Goal: Task Accomplishment & Management: Manage account settings

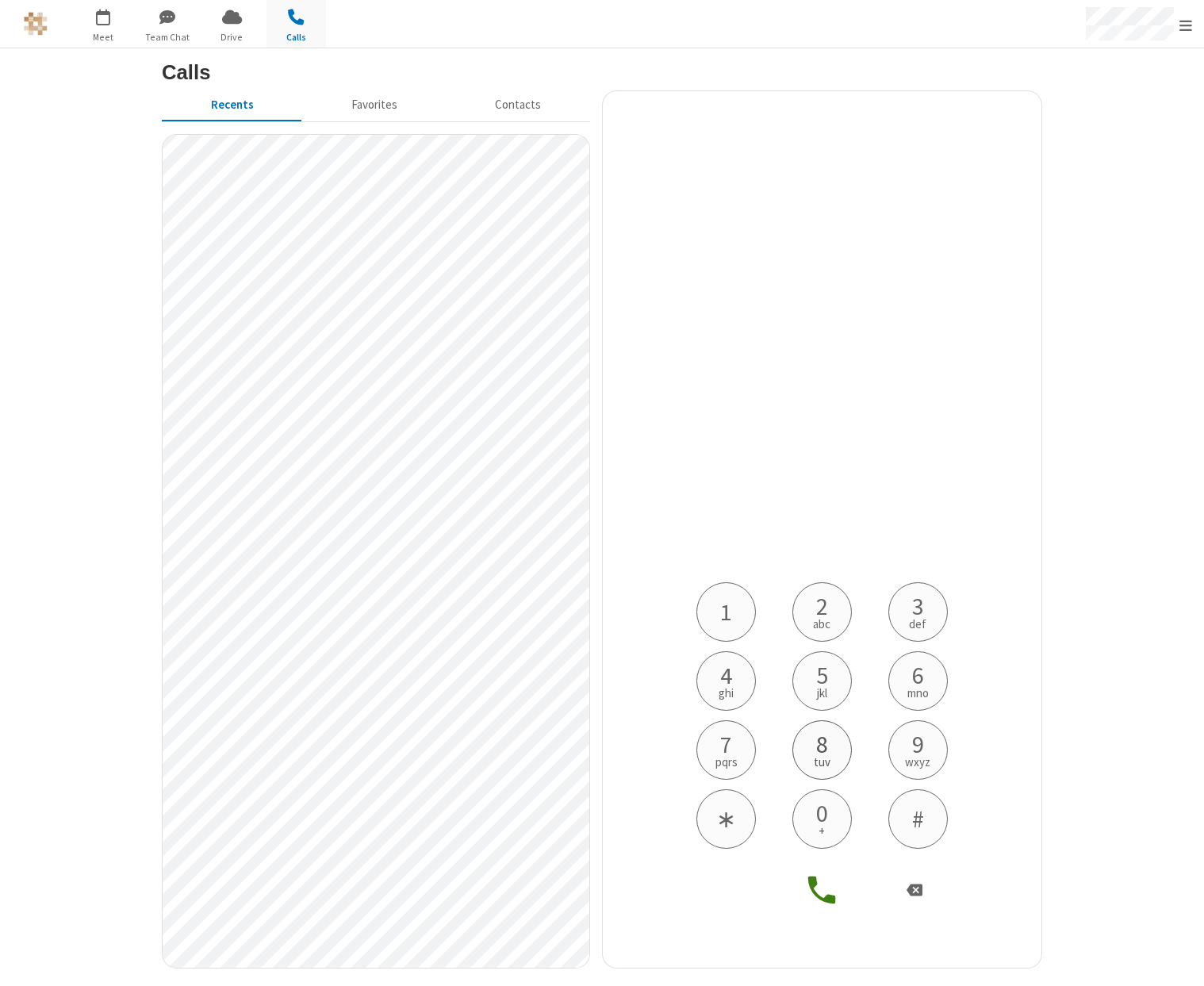
click at [827, 732] on span "8" at bounding box center [822, 744] width 12 height 23
click at [733, 622] on button "1" at bounding box center [725, 612] width 60 height 60
click at [821, 756] on span "tuv" at bounding box center [821, 762] width 17 height 12
click at [908, 607] on button "3 def" at bounding box center [917, 612] width 60 height 60
click at [910, 768] on span "wxyz" at bounding box center [917, 762] width 25 height 12
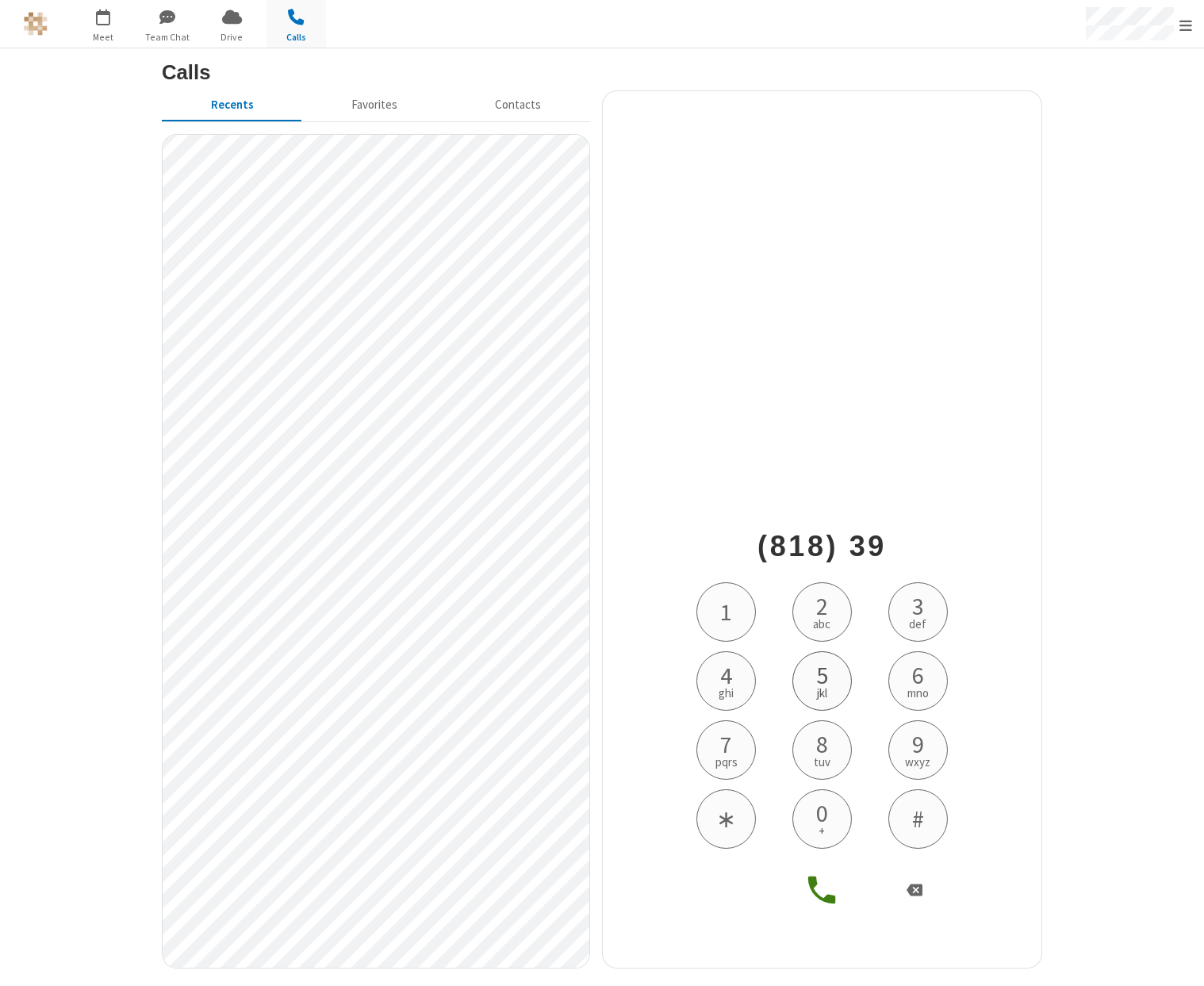
click at [821, 687] on span "jkl" at bounding box center [822, 693] width 11 height 12
click at [729, 744] on span "7" at bounding box center [726, 744] width 12 height 23
click at [931, 616] on button "3 def" at bounding box center [917, 612] width 60 height 60
click at [823, 677] on span "5" at bounding box center [822, 675] width 12 height 23
click at [712, 683] on button "4 ghi" at bounding box center [725, 681] width 60 height 60
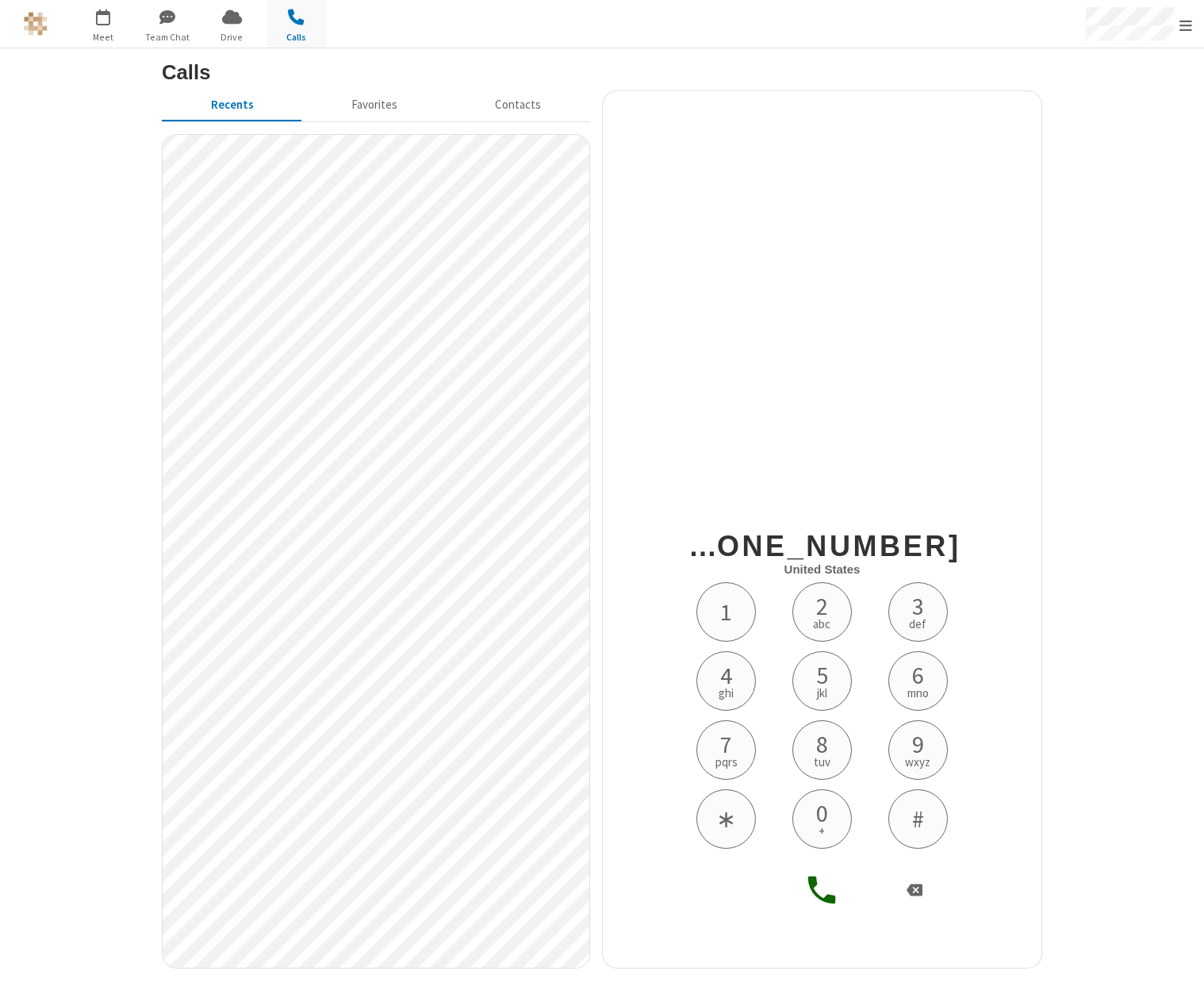
click at [812, 876] on icon at bounding box center [822, 890] width 37 height 37
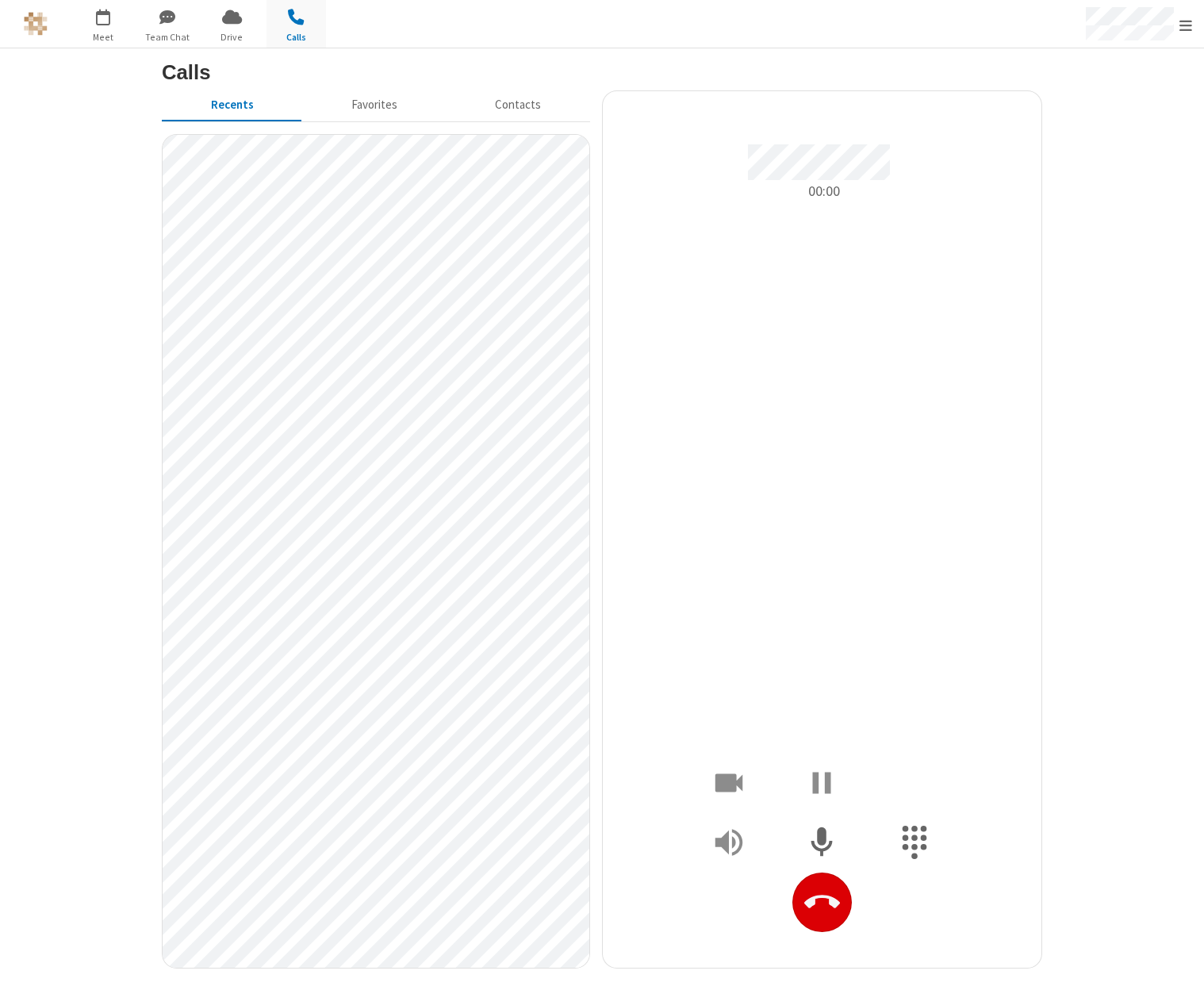
click at [822, 896] on icon "Hangup" at bounding box center [822, 902] width 35 height 14
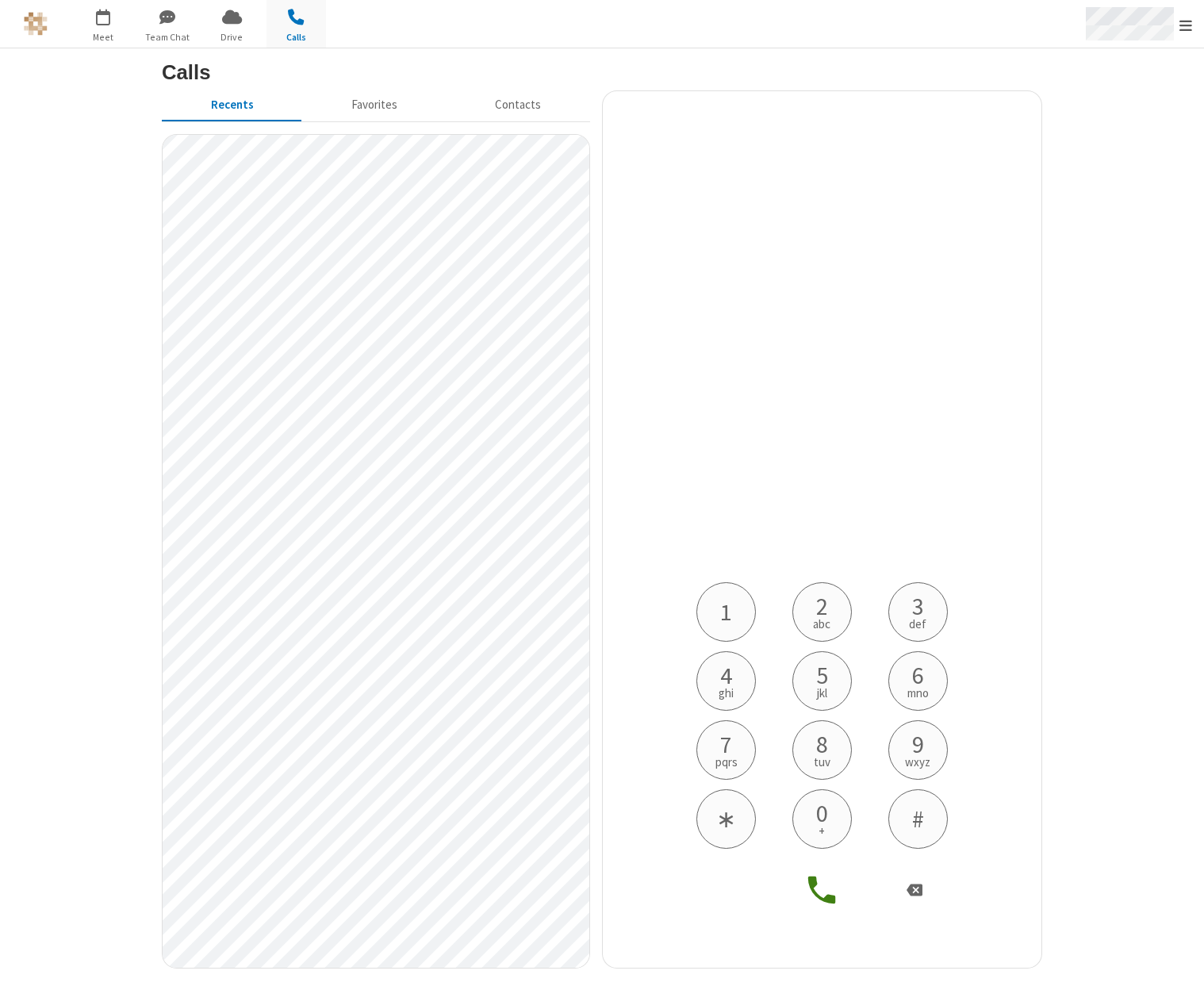
click at [1188, 30] on span "Open menu" at bounding box center [1185, 25] width 13 height 16
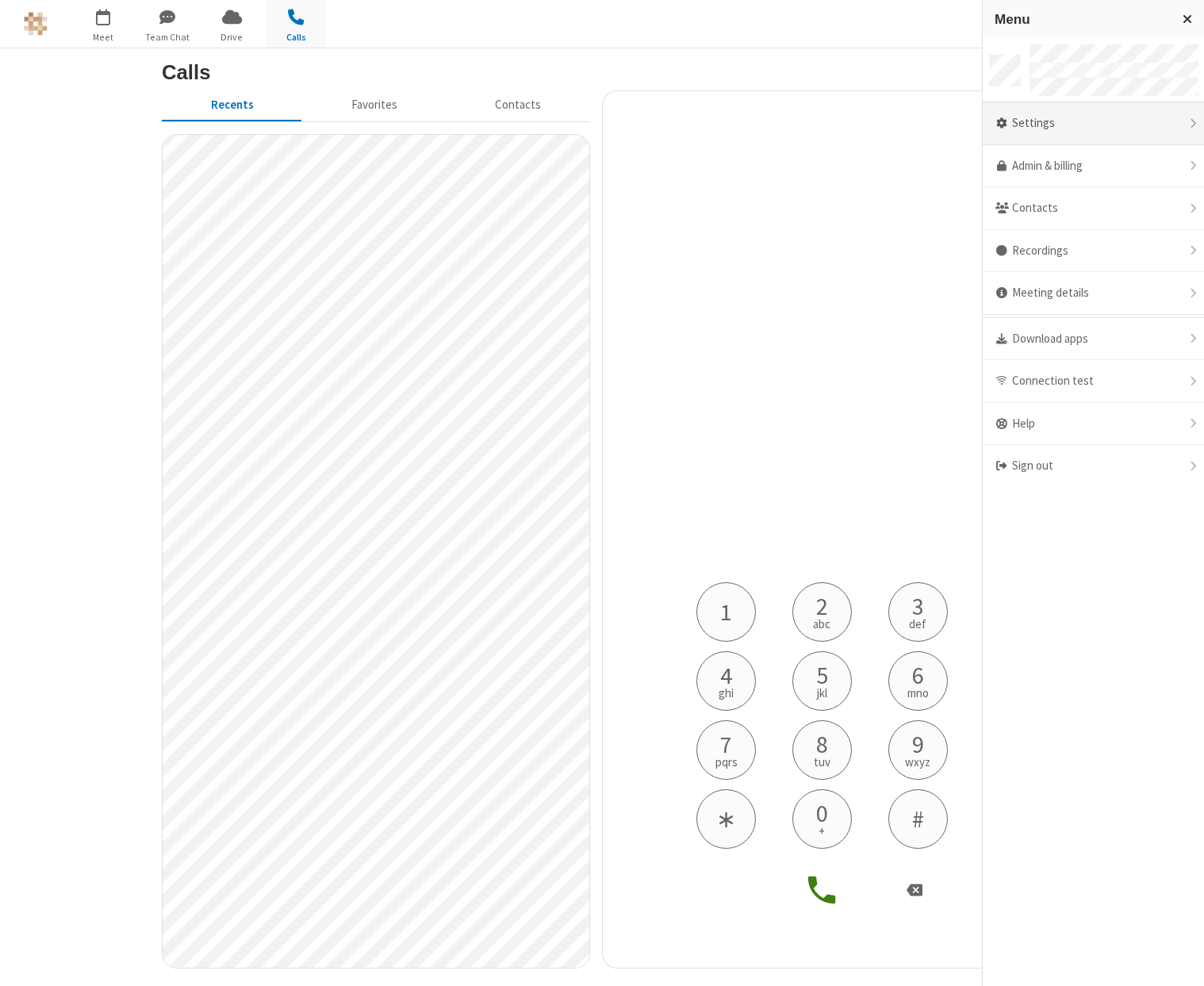
click at [1058, 131] on div "Settings" at bounding box center [1093, 124] width 221 height 43
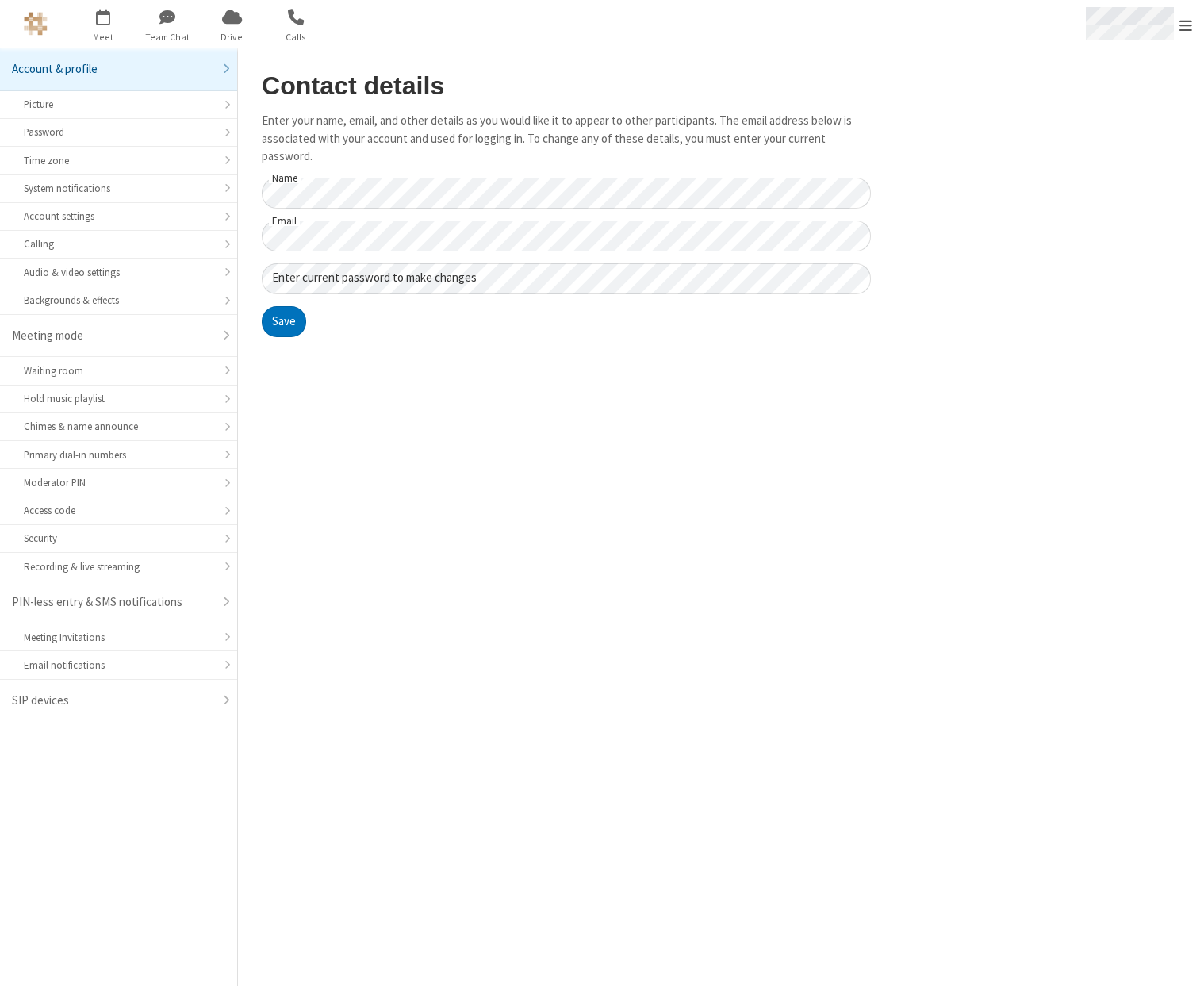
click at [1187, 21] on span "Open menu" at bounding box center [1185, 25] width 13 height 16
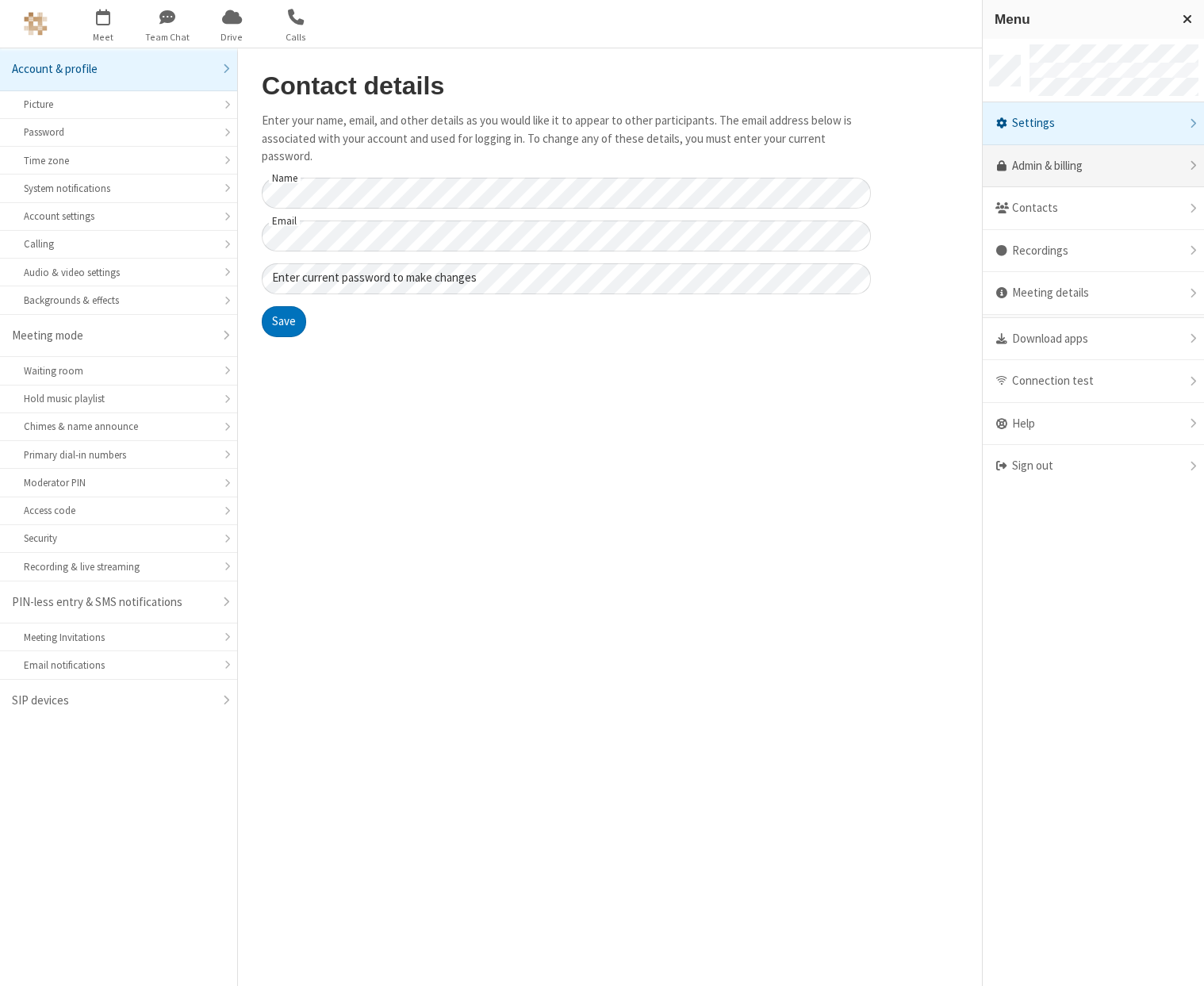
click at [1109, 156] on link "Admin & billing" at bounding box center [1093, 166] width 221 height 43
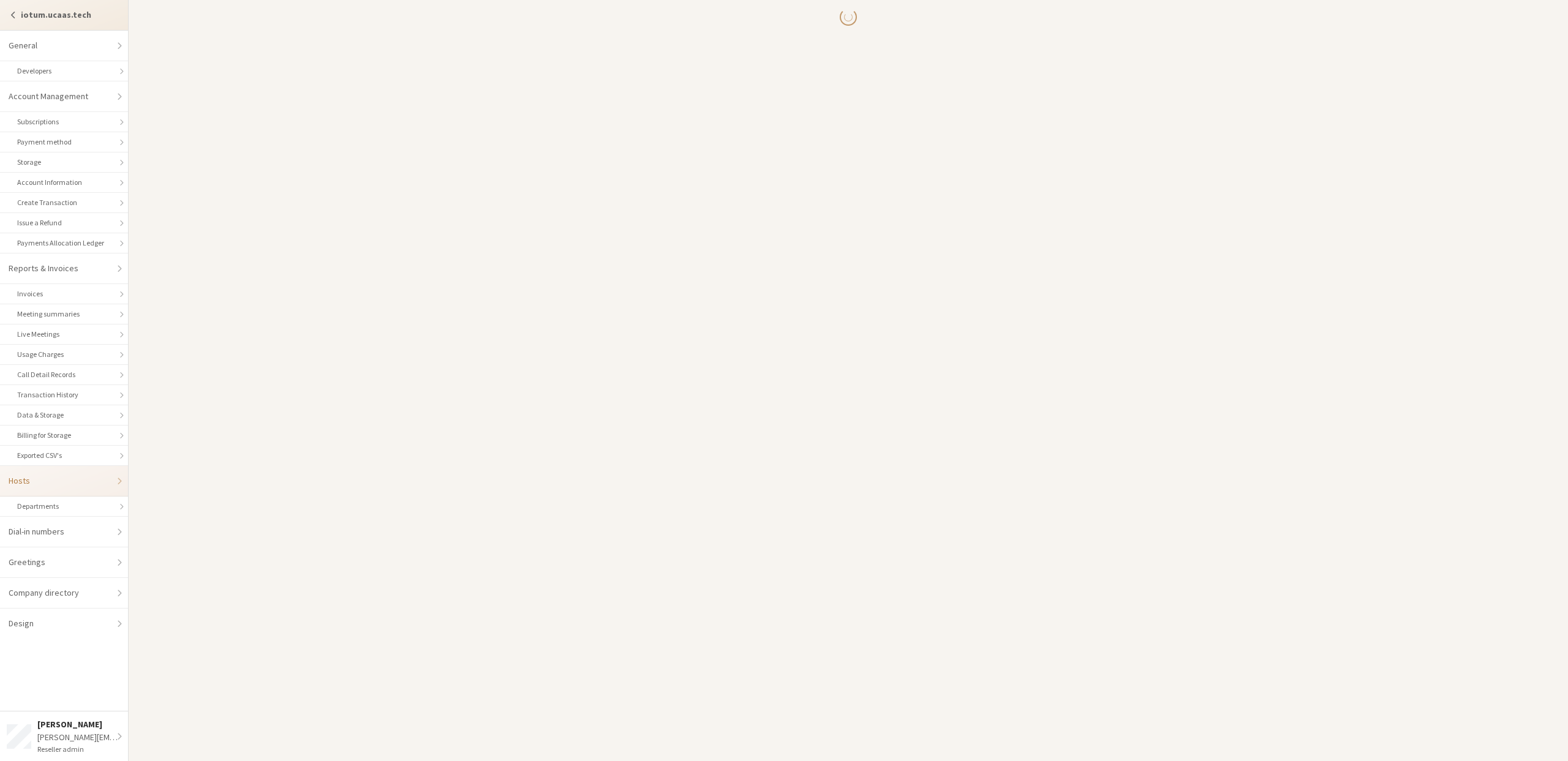
select select "25"
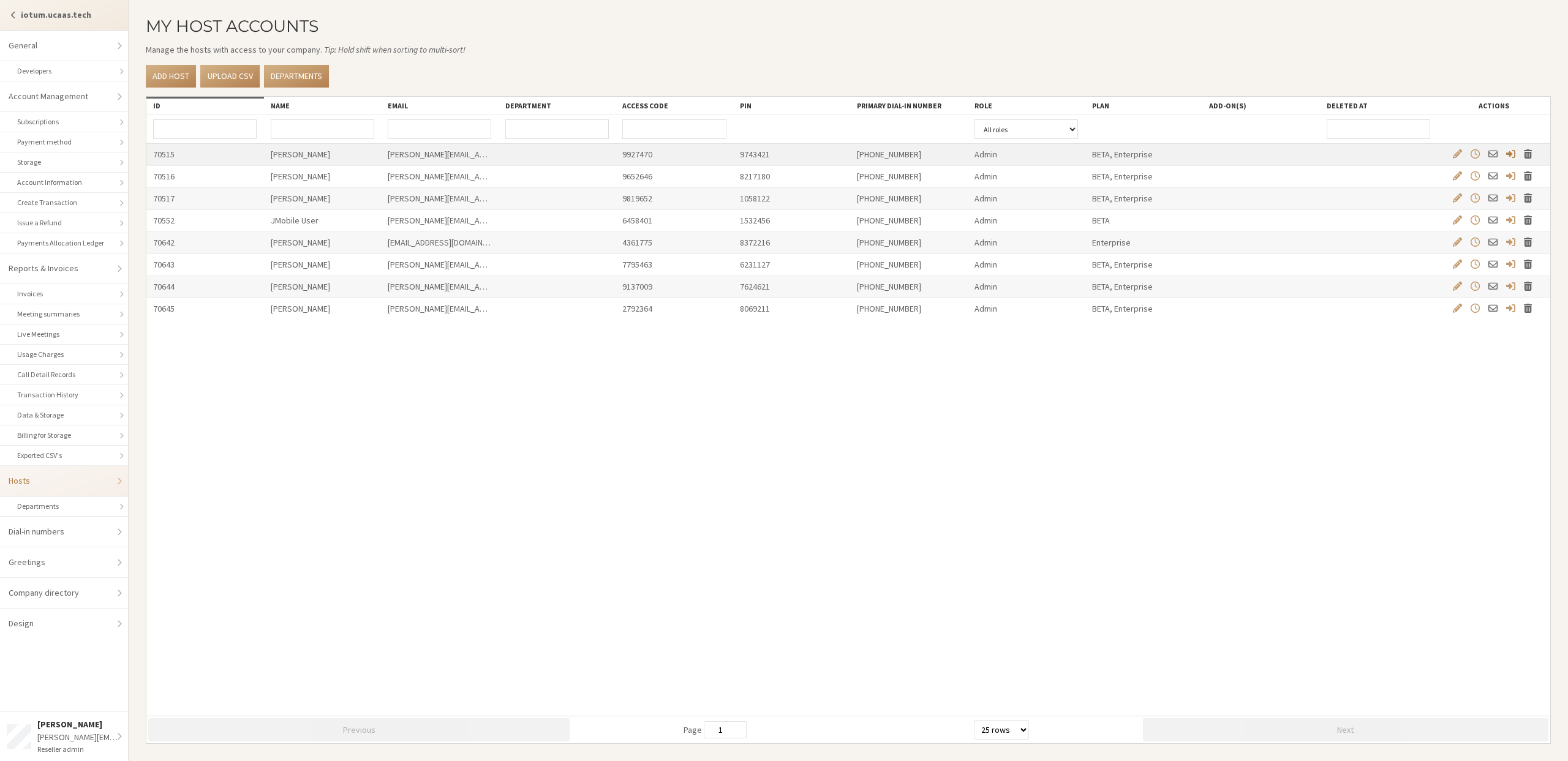
click at [1513, 155] on span "Log in as User" at bounding box center [1511, 154] width 9 height 11
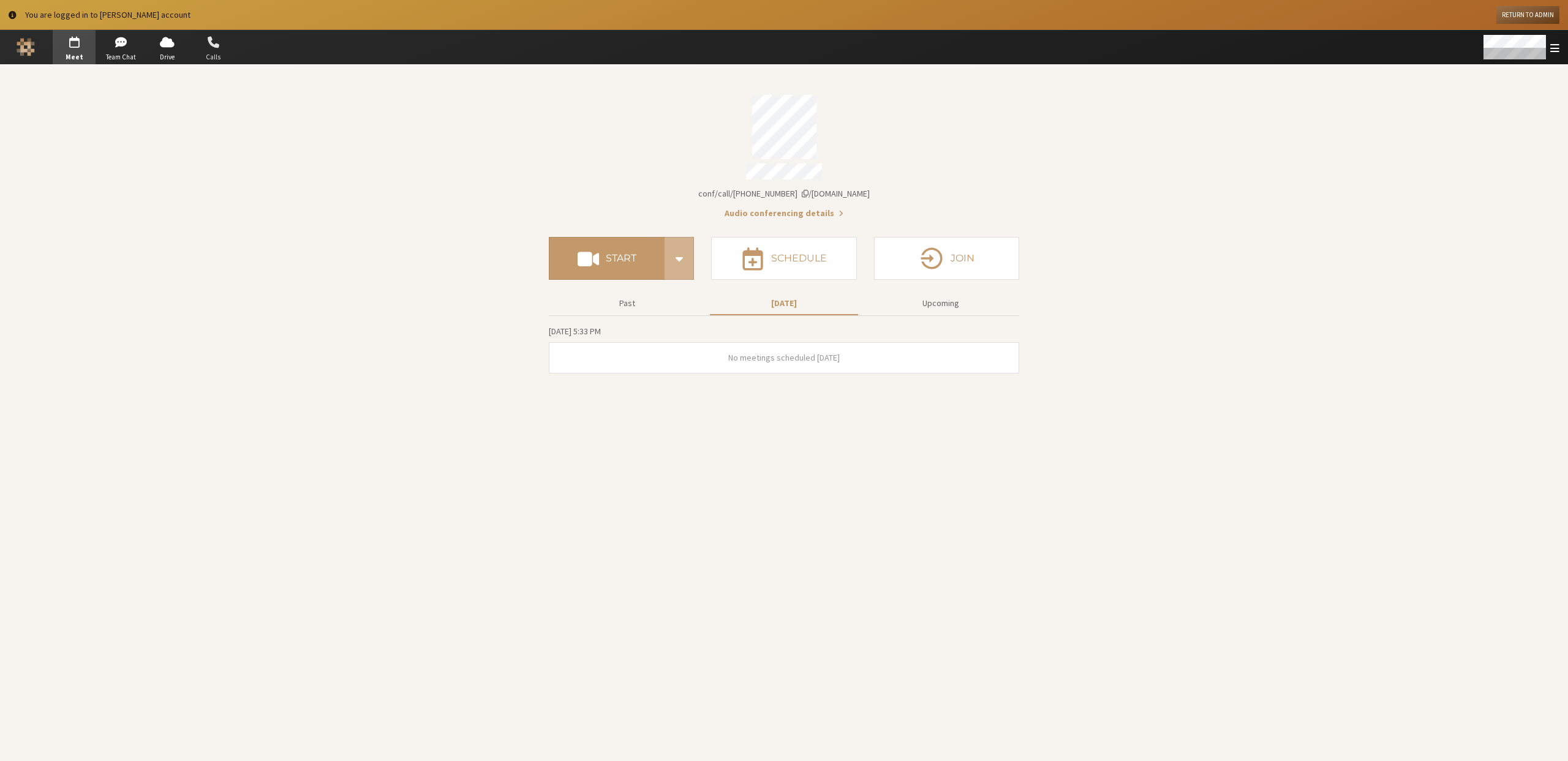
click at [208, 50] on span "button" at bounding box center [213, 42] width 43 height 20
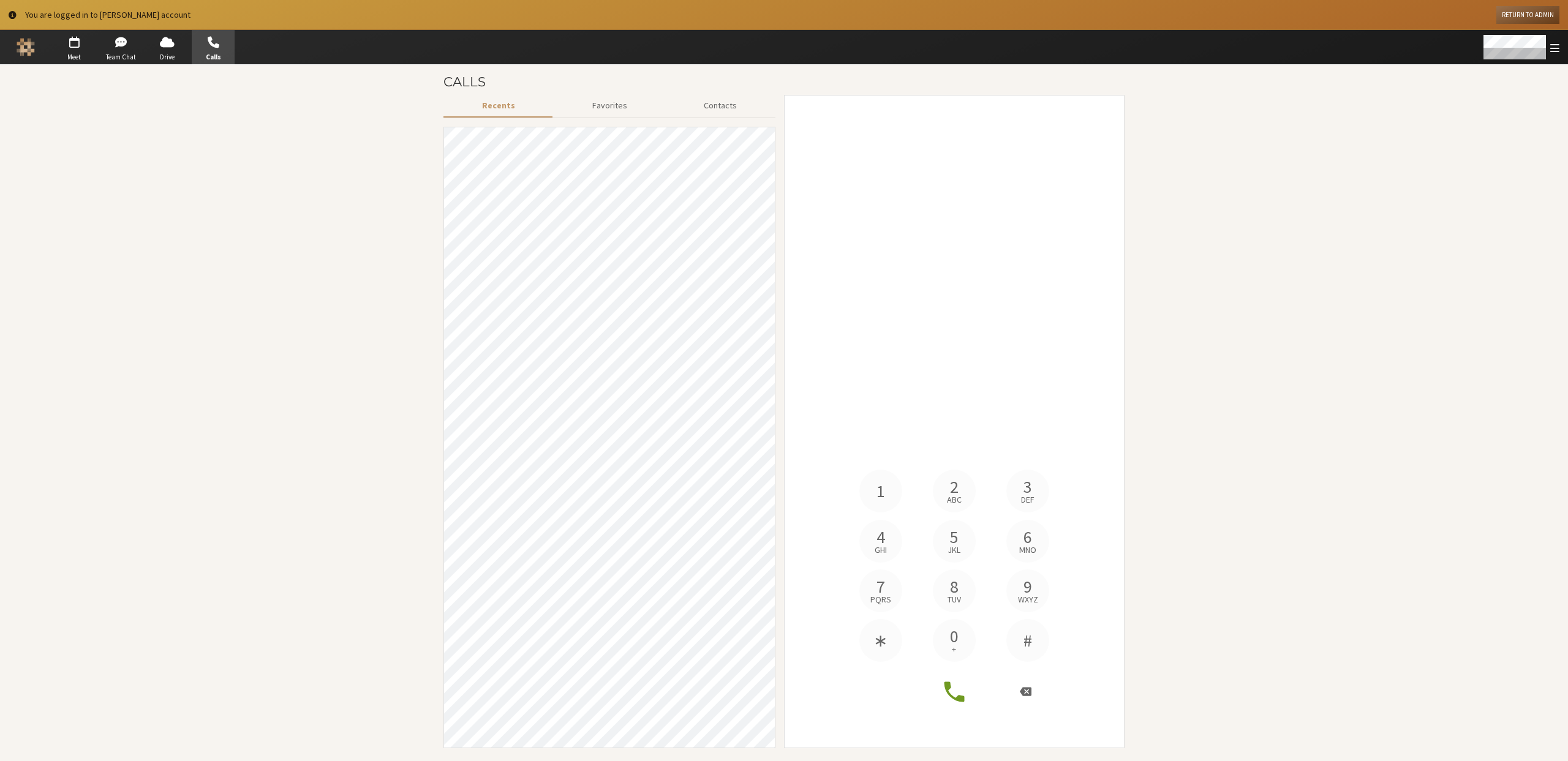
scroll to position [2996, 0]
click at [1527, 11] on button "Return to Admin" at bounding box center [1527, 14] width 63 height 17
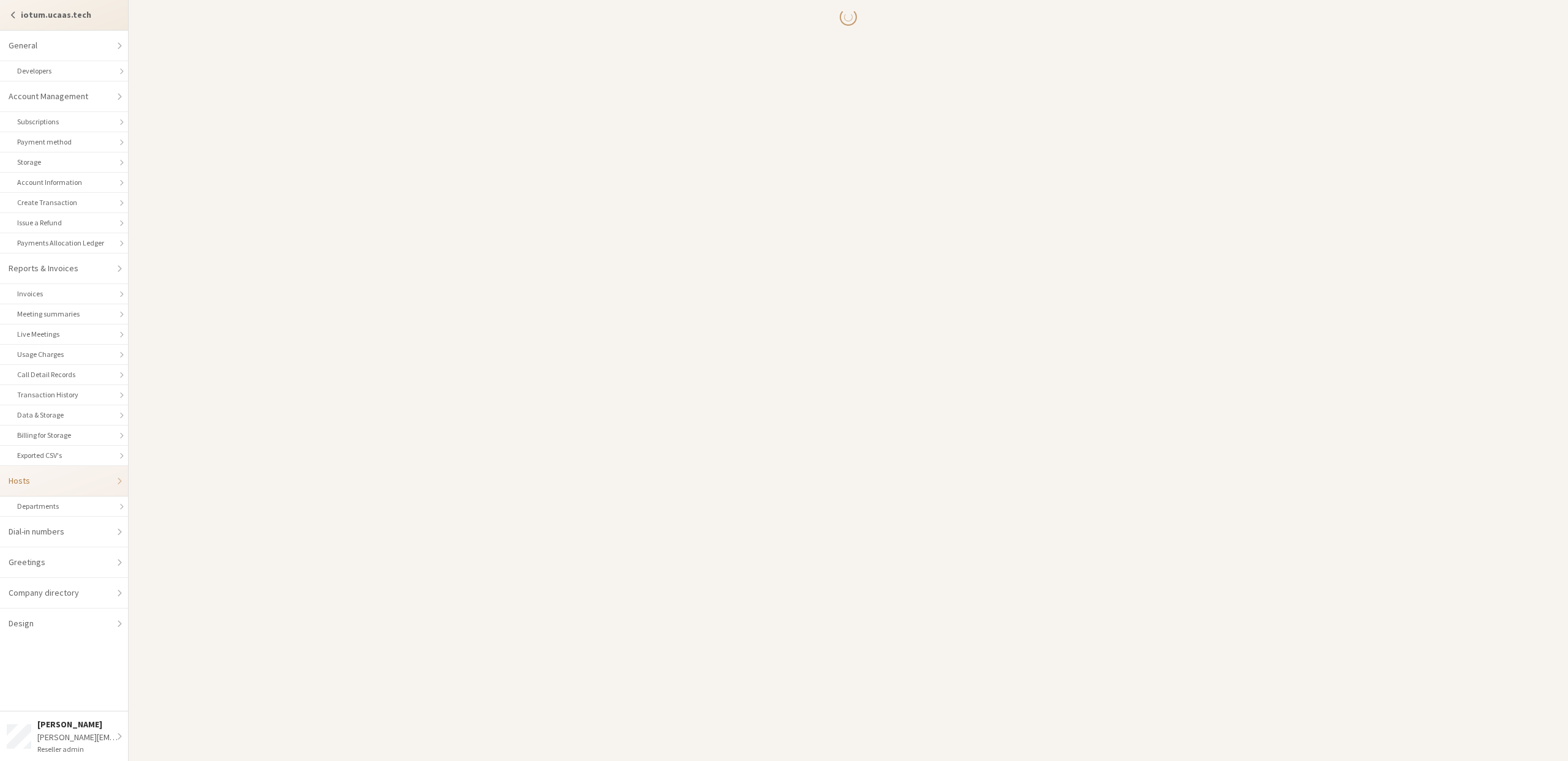
select select "25"
